Goal: Use online tool/utility: Utilize a website feature to perform a specific function

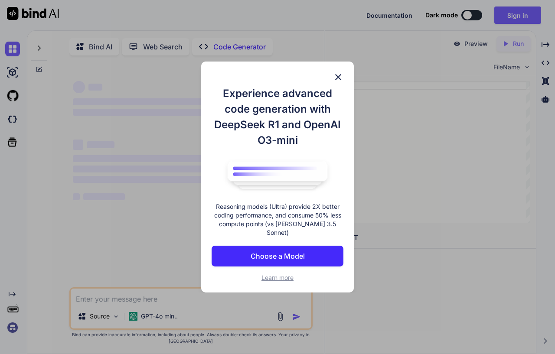
scroll to position [1, 0]
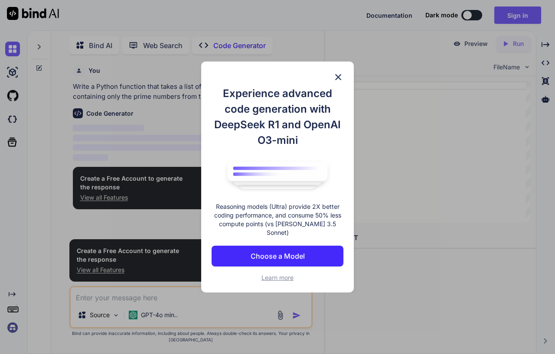
click at [337, 81] on img at bounding box center [338, 77] width 10 height 10
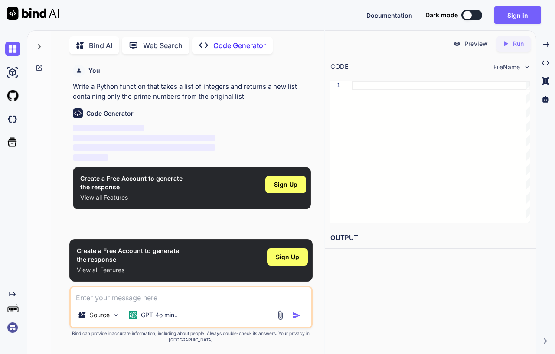
click at [152, 133] on p "‌" at bounding box center [192, 129] width 238 height 10
click at [170, 112] on div "Code Generator" at bounding box center [192, 113] width 238 height 10
click at [362, 88] on div at bounding box center [440, 151] width 179 height 141
click at [229, 46] on p "Code Generator" at bounding box center [239, 45] width 52 height 10
type textarea "x"
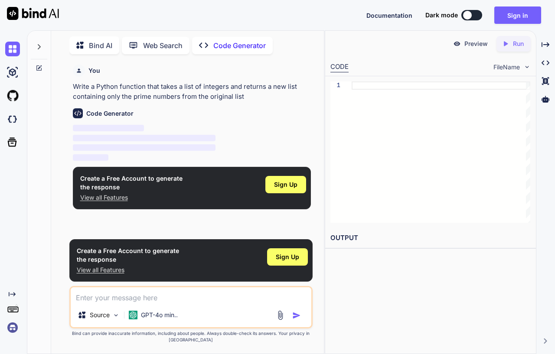
click at [78, 112] on img at bounding box center [78, 113] width 10 height 10
click at [149, 297] on textarea at bounding box center [191, 295] width 241 height 16
type textarea "s"
type textarea "x"
type textarea "sc"
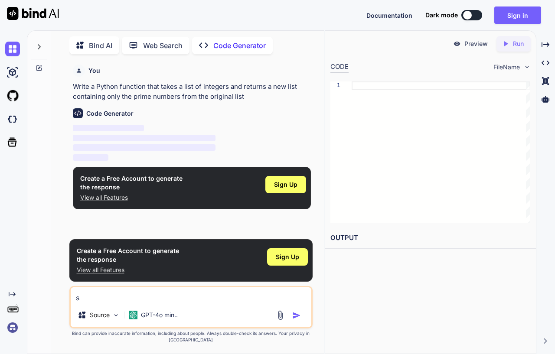
type textarea "x"
type textarea "scr"
type textarea "x"
type textarea "scri"
type textarea "x"
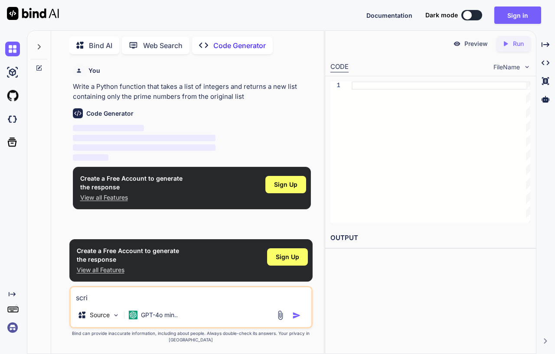
type textarea "scrip"
type textarea "x"
type textarea "script"
type textarea "x"
type textarea "script"
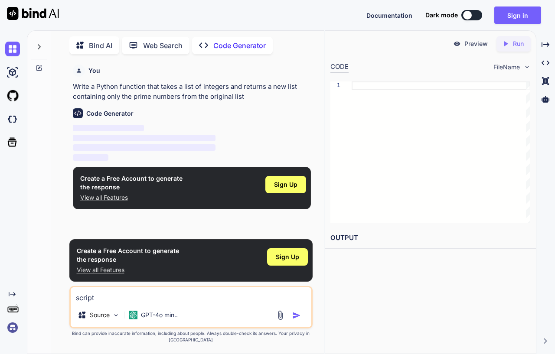
type textarea "x"
type textarea "script f"
type textarea "x"
type textarea "script fo"
type textarea "x"
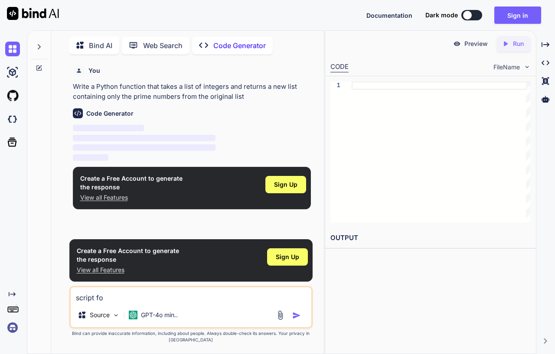
type textarea "script for"
type textarea "x"
type textarea "script for"
type textarea "x"
type textarea "script for u"
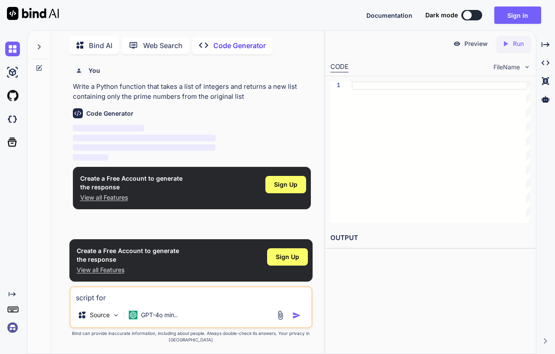
type textarea "x"
type textarea "script for ur"
type textarea "x"
type textarea "script for url"
type textarea "x"
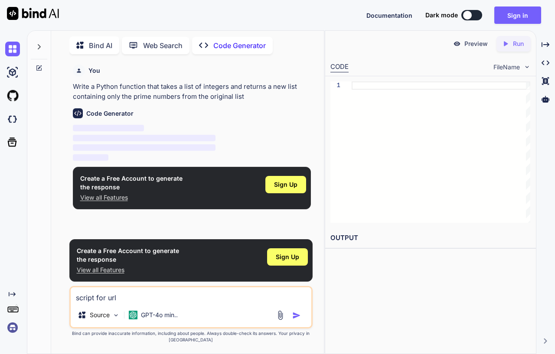
type textarea "script for urll"
type textarea "x"
type textarea "script for urlli"
type textarea "x"
type textarea "script for urllib"
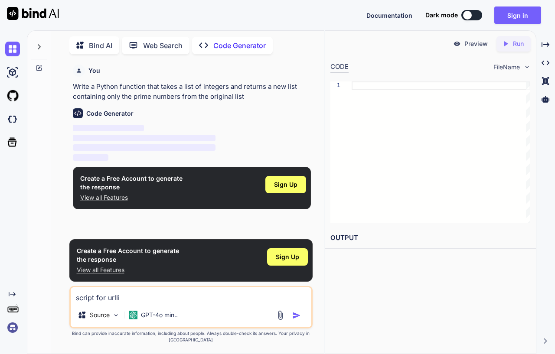
type textarea "x"
type textarea "script for urllib"
click at [298, 315] on img "button" at bounding box center [296, 315] width 9 height 9
click at [293, 315] on img "button" at bounding box center [296, 315] width 9 height 9
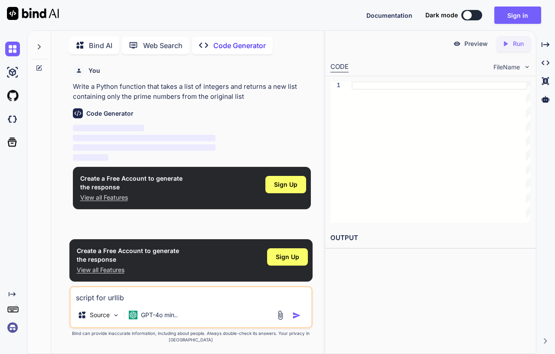
drag, startPoint x: 293, startPoint y: 315, endPoint x: 285, endPoint y: 316, distance: 8.8
click at [294, 315] on img "button" at bounding box center [296, 315] width 9 height 9
click at [132, 299] on textarea "script for urllib" at bounding box center [191, 295] width 241 height 16
click at [116, 312] on img at bounding box center [115, 315] width 7 height 7
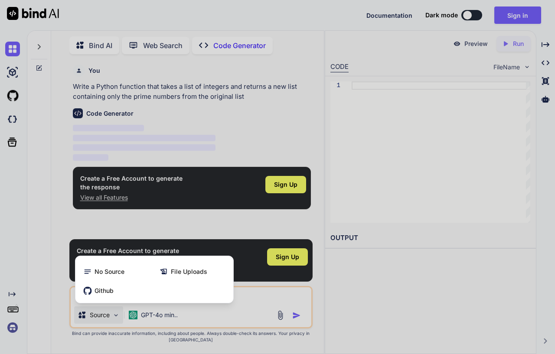
click at [116, 312] on div at bounding box center [277, 177] width 555 height 354
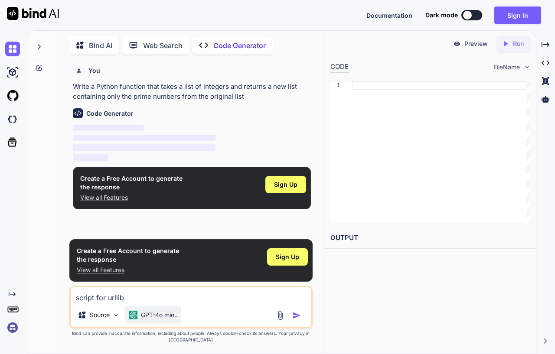
click at [159, 315] on p "GPT-4o min.." at bounding box center [159, 315] width 37 height 9
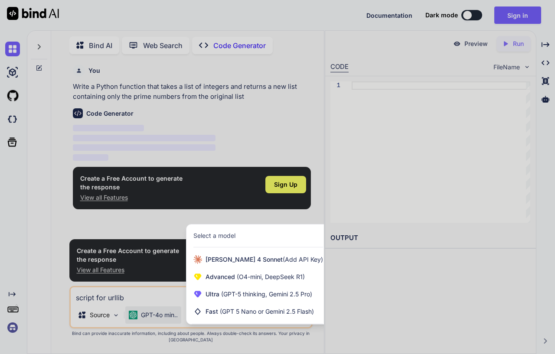
click at [159, 315] on div at bounding box center [277, 177] width 555 height 354
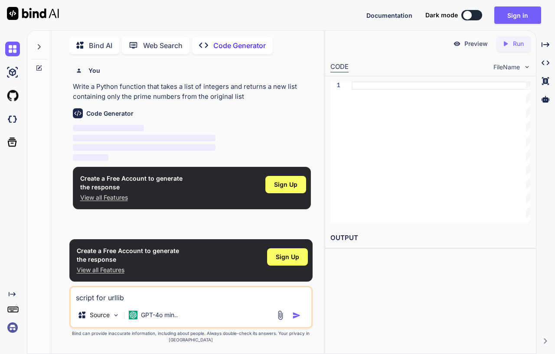
drag, startPoint x: 90, startPoint y: 113, endPoint x: 107, endPoint y: 128, distance: 22.4
click at [102, 124] on div "Code Generator ‌ ‌ ‌ ‌" at bounding box center [192, 131] width 238 height 61
drag, startPoint x: 110, startPoint y: 134, endPoint x: 110, endPoint y: 145, distance: 10.8
click at [110, 141] on p "‌ ‌ ‌ ‌" at bounding box center [192, 143] width 238 height 39
click at [110, 145] on span "‌" at bounding box center [144, 147] width 143 height 7
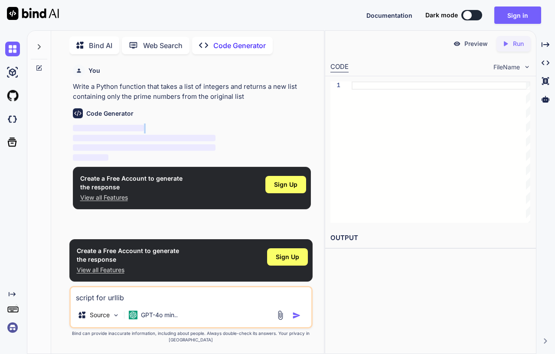
click at [110, 145] on span "‌" at bounding box center [144, 147] width 143 height 7
drag, startPoint x: 110, startPoint y: 145, endPoint x: 108, endPoint y: 121, distance: 23.5
click at [110, 140] on p "‌ ‌ ‌ ‌" at bounding box center [192, 143] width 238 height 39
click at [91, 74] on div "You" at bounding box center [192, 71] width 238 height 12
drag, startPoint x: 135, startPoint y: 70, endPoint x: 137, endPoint y: 66, distance: 4.7
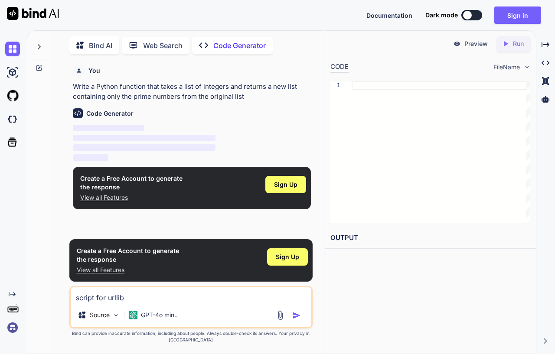
click at [136, 69] on div "You" at bounding box center [192, 71] width 238 height 12
drag, startPoint x: 161, startPoint y: 45, endPoint x: 167, endPoint y: 75, distance: 31.0
click at [163, 48] on p "Web Search" at bounding box center [162, 45] width 39 height 10
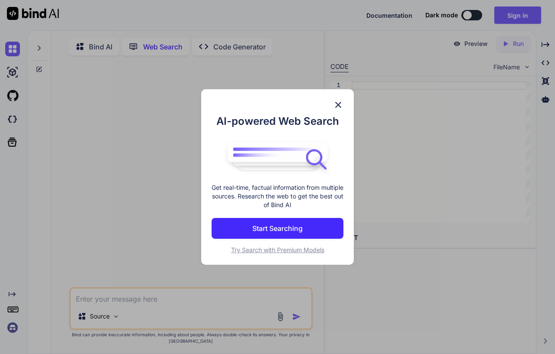
scroll to position [1, 0]
click at [336, 102] on img at bounding box center [338, 105] width 10 height 10
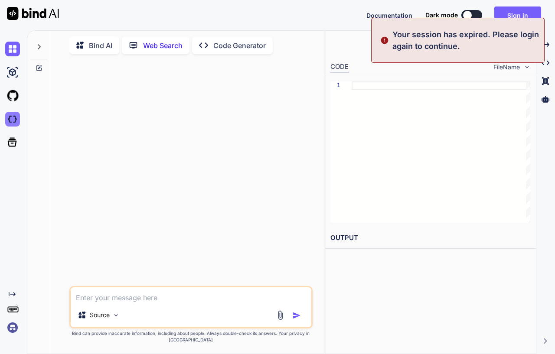
click at [12, 119] on img at bounding box center [12, 119] width 15 height 15
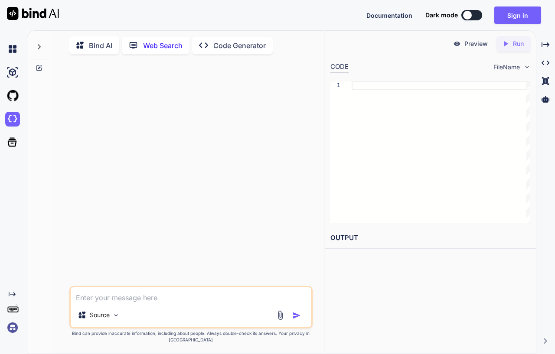
click at [211, 46] on icon "Created with Pixso." at bounding box center [206, 45] width 14 height 9
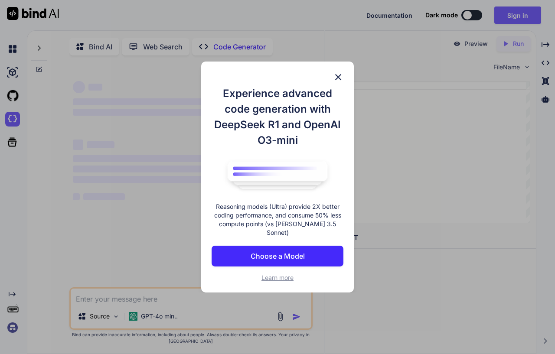
type textarea "x"
click at [335, 82] on img at bounding box center [338, 77] width 10 height 10
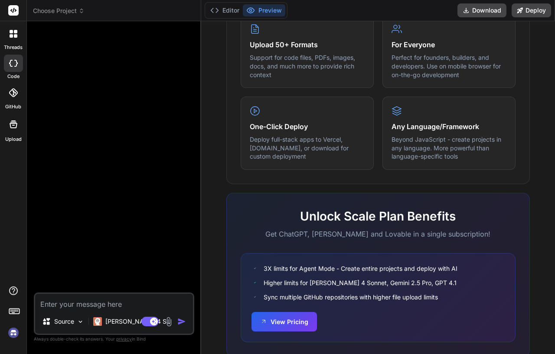
scroll to position [493, 0]
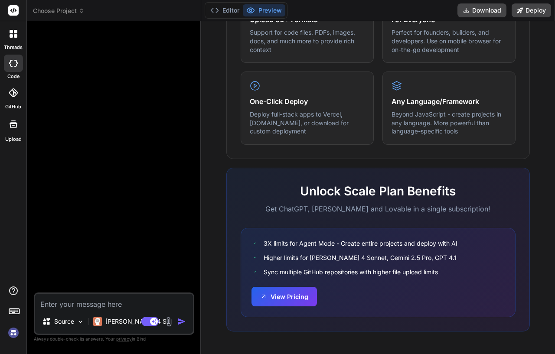
click at [13, 61] on icon at bounding box center [13, 63] width 9 height 7
type textarea "x"
click at [13, 38] on div at bounding box center [13, 34] width 18 height 18
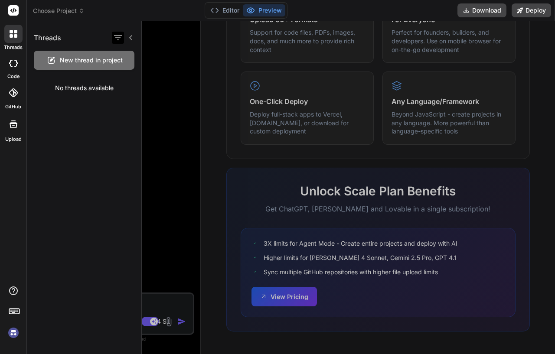
click at [120, 33] on icon "button" at bounding box center [118, 38] width 10 height 10
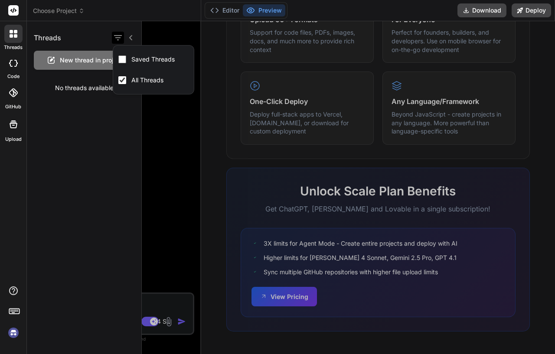
click at [120, 33] on icon "button" at bounding box center [118, 38] width 10 height 10
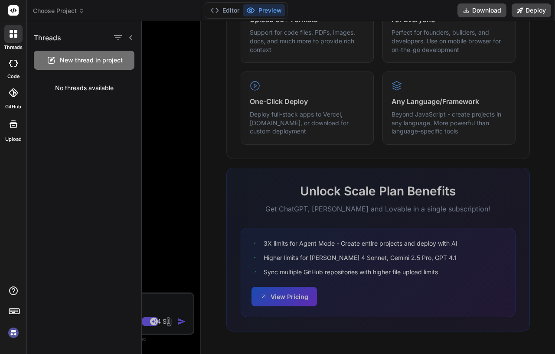
click at [10, 9] on rect at bounding box center [13, 10] width 10 height 10
click at [270, 162] on div at bounding box center [348, 187] width 413 height 333
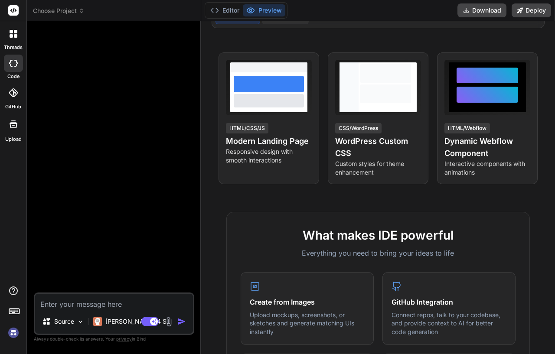
scroll to position [0, 0]
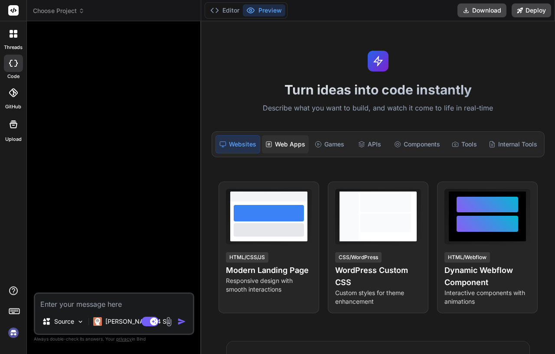
click at [295, 144] on div "Web Apps" at bounding box center [285, 144] width 47 height 18
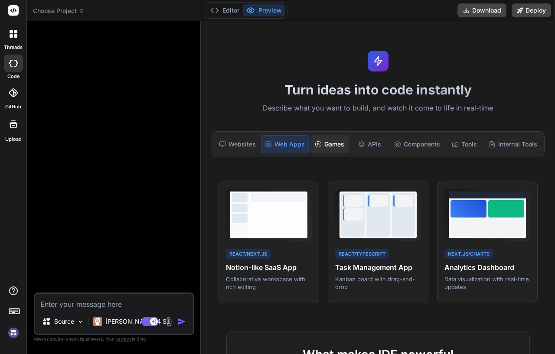
click at [317, 143] on icon at bounding box center [318, 144] width 7 height 7
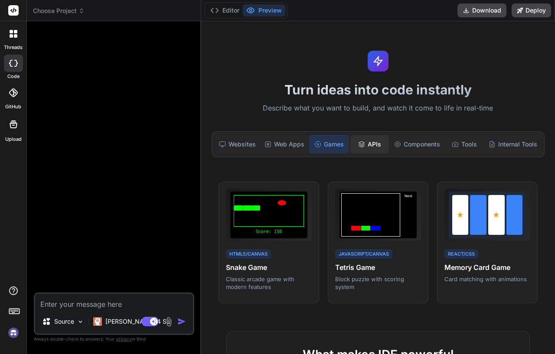
click at [370, 142] on div "APIs" at bounding box center [369, 144] width 38 height 18
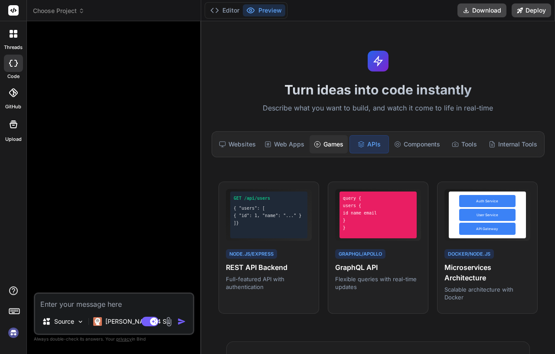
click at [335, 143] on div "Games" at bounding box center [328, 144] width 38 height 18
